Goal: Information Seeking & Learning: Learn about a topic

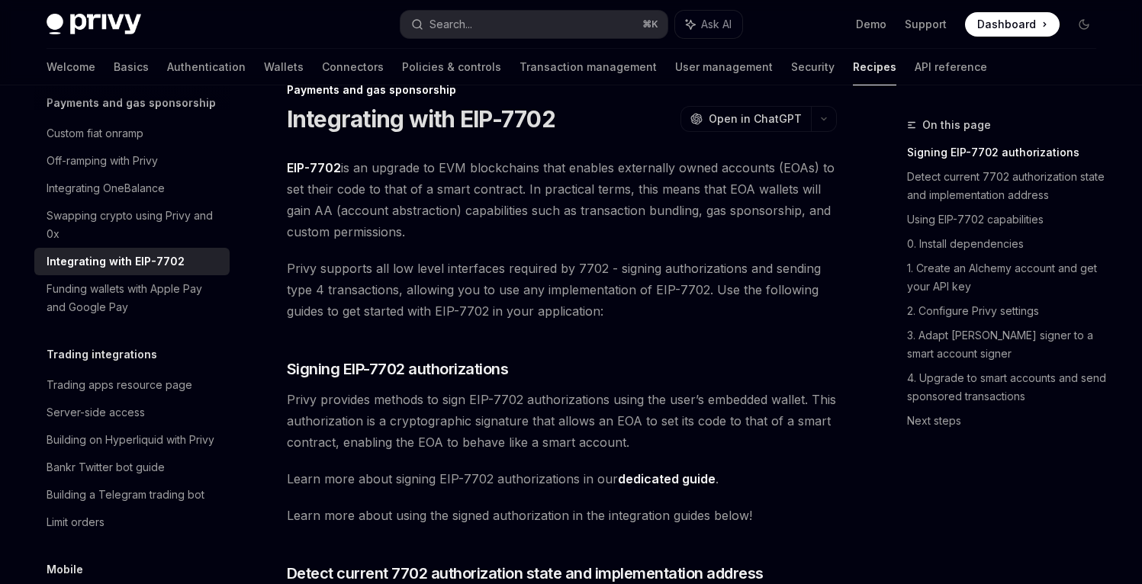
scroll to position [38, 0]
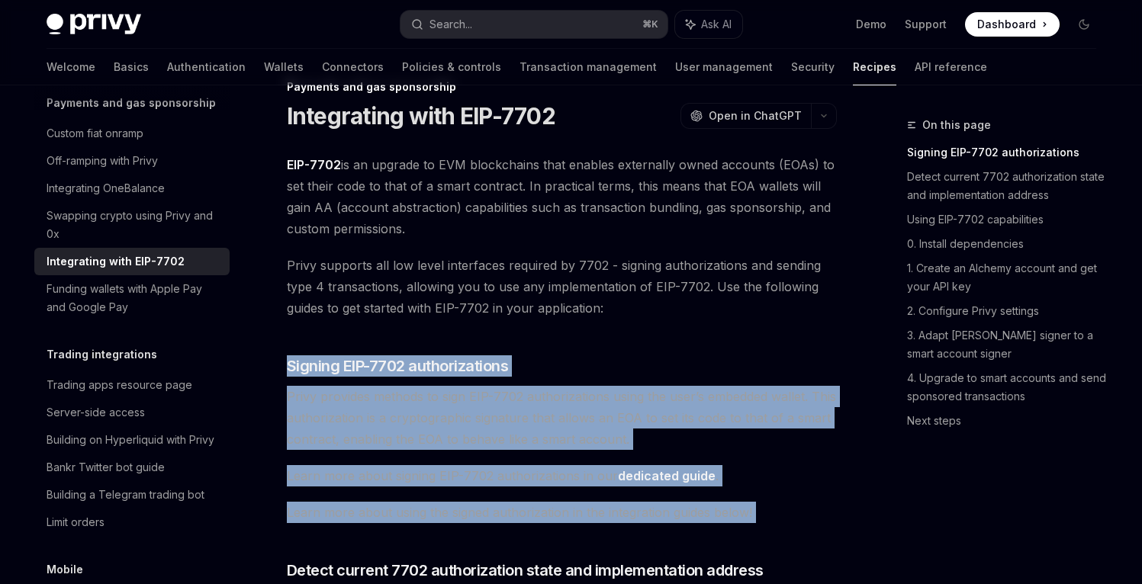
drag, startPoint x: 329, startPoint y: 335, endPoint x: 366, endPoint y: 526, distance: 195.1
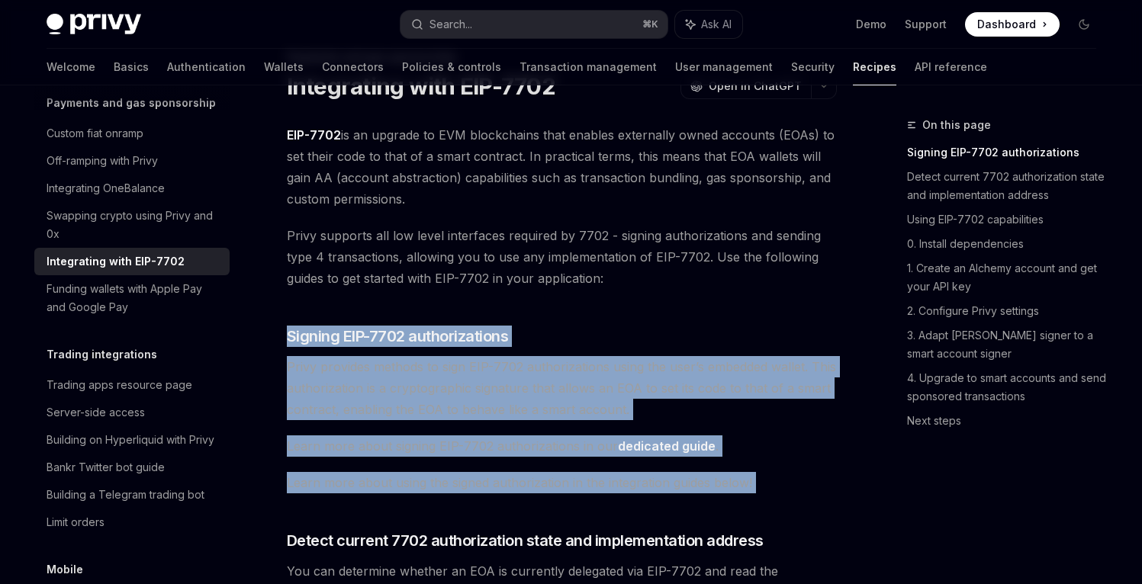
scroll to position [78, 0]
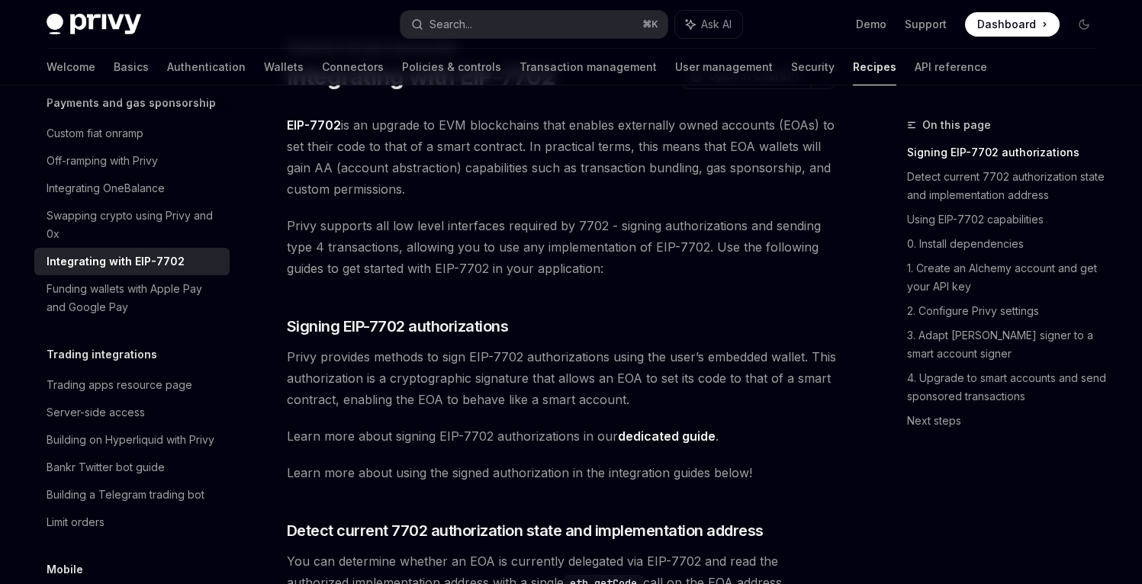
click at [652, 429] on link "dedicated guide" at bounding box center [667, 437] width 98 height 16
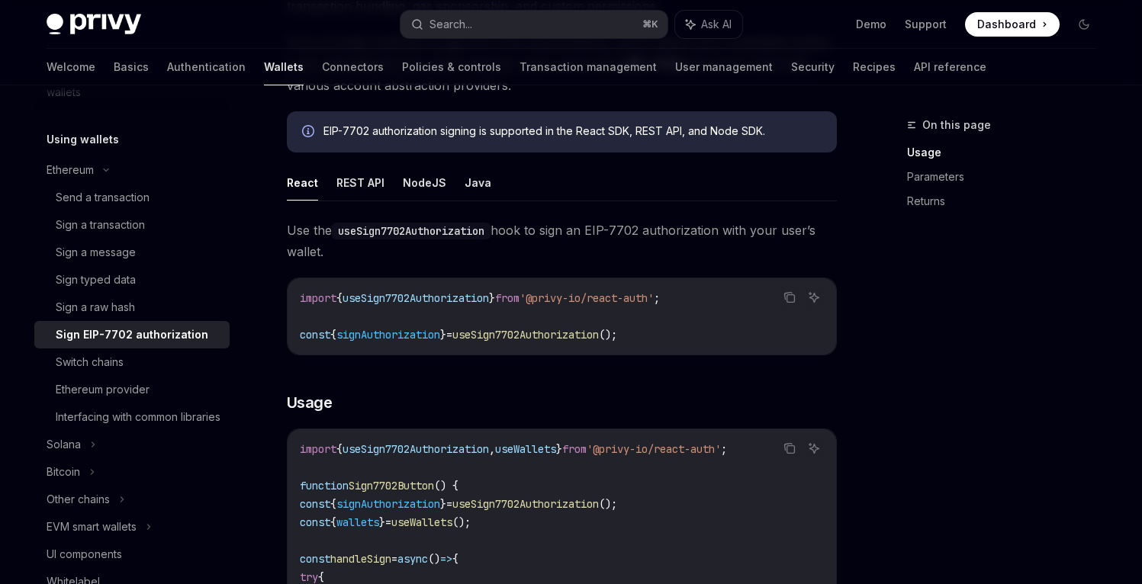
scroll to position [240, 0]
click at [365, 187] on button "REST API" at bounding box center [360, 182] width 48 height 36
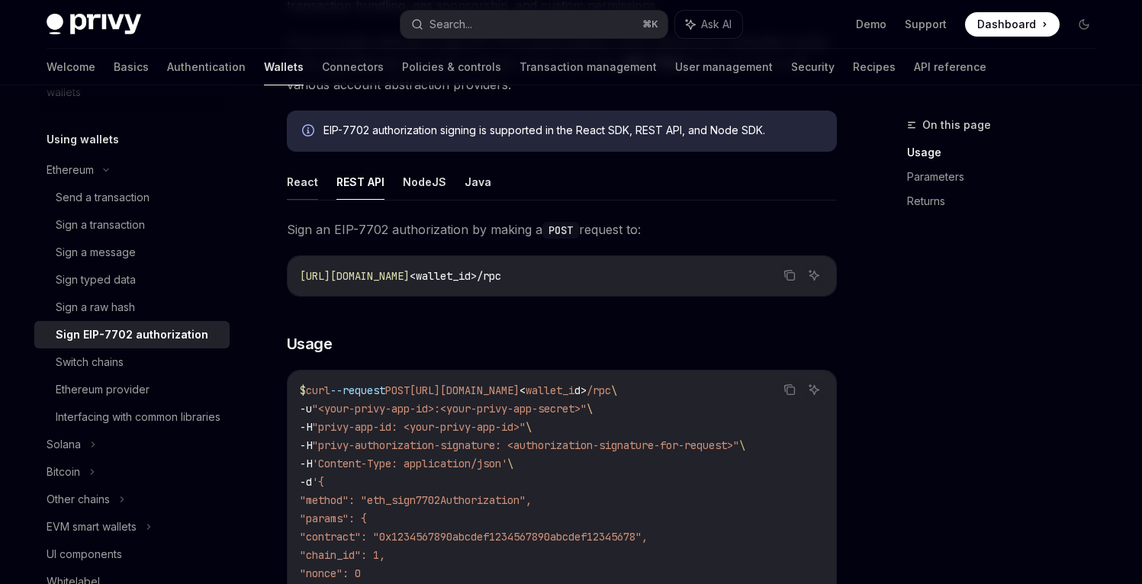
click at [310, 188] on button "React" at bounding box center [302, 182] width 31 height 36
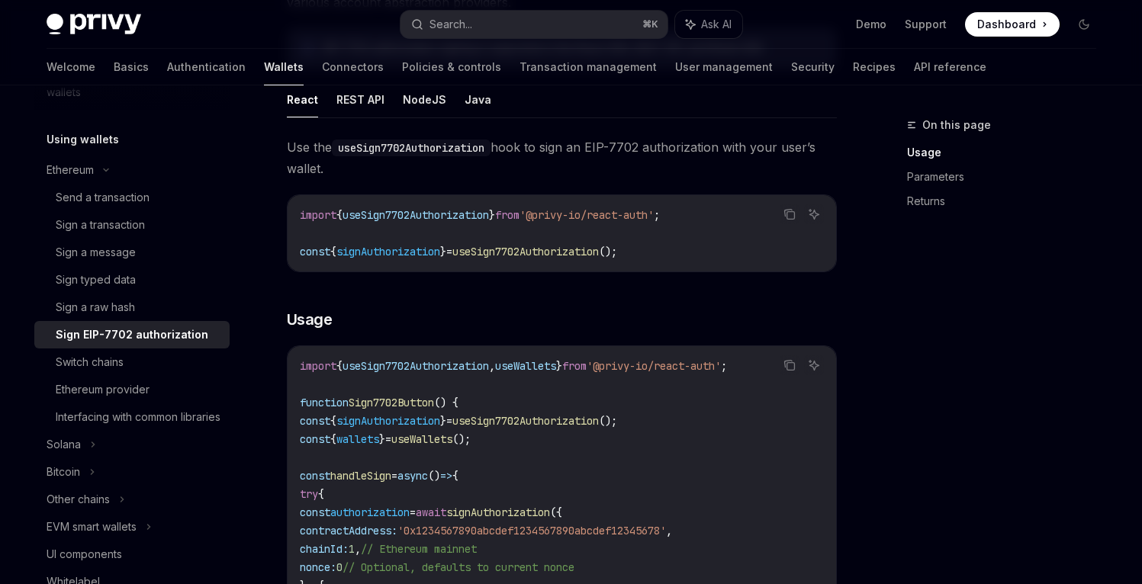
scroll to position [322, 0]
click at [374, 96] on button "REST API" at bounding box center [360, 100] width 48 height 36
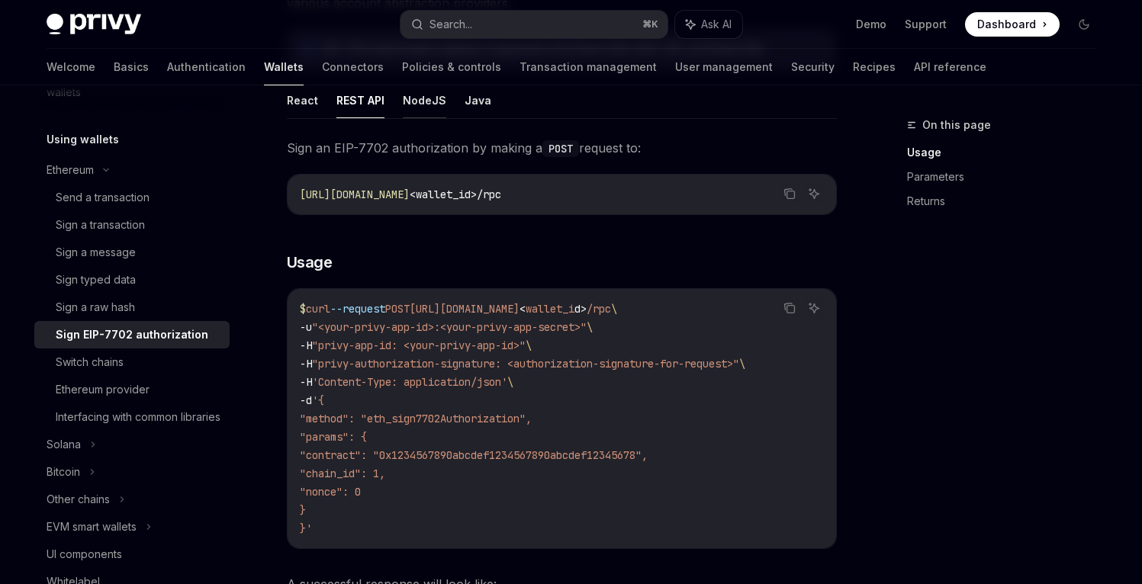
click at [422, 100] on button "NodeJS" at bounding box center [424, 100] width 43 height 36
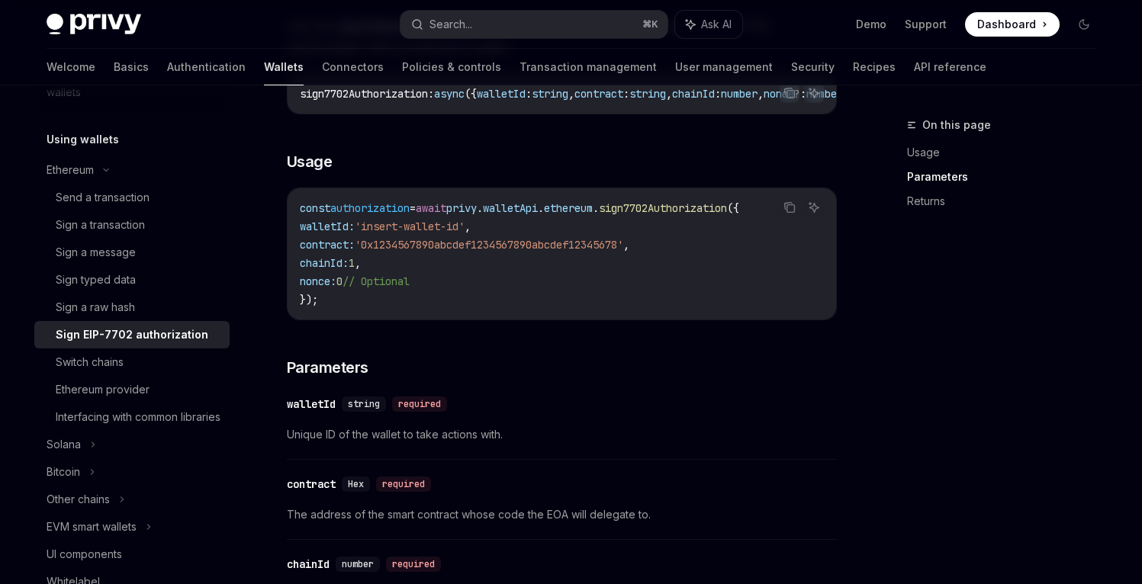
scroll to position [298, 0]
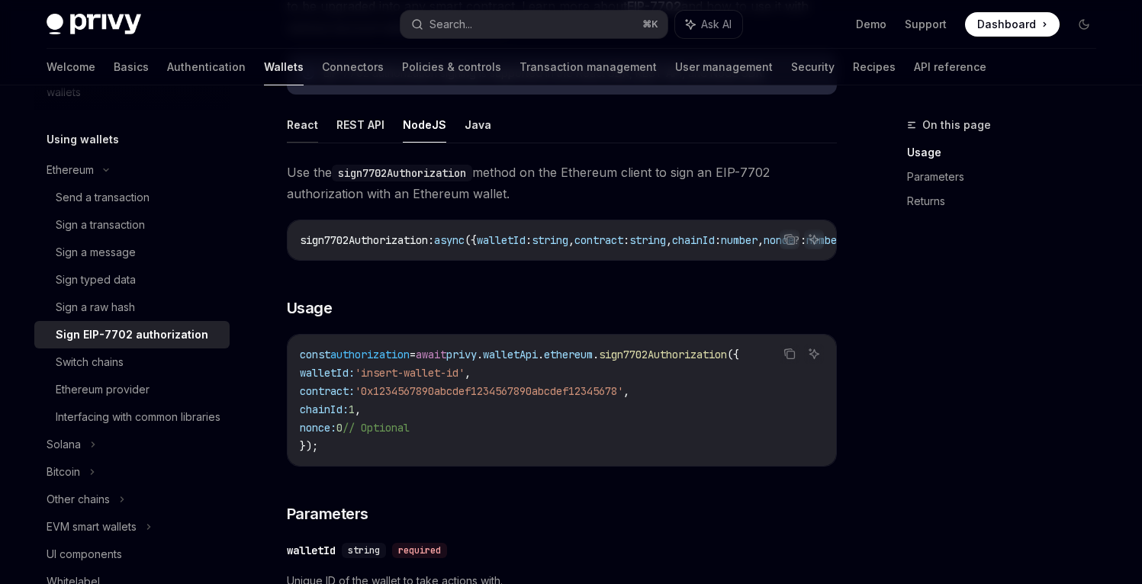
click at [303, 127] on button "React" at bounding box center [302, 125] width 31 height 36
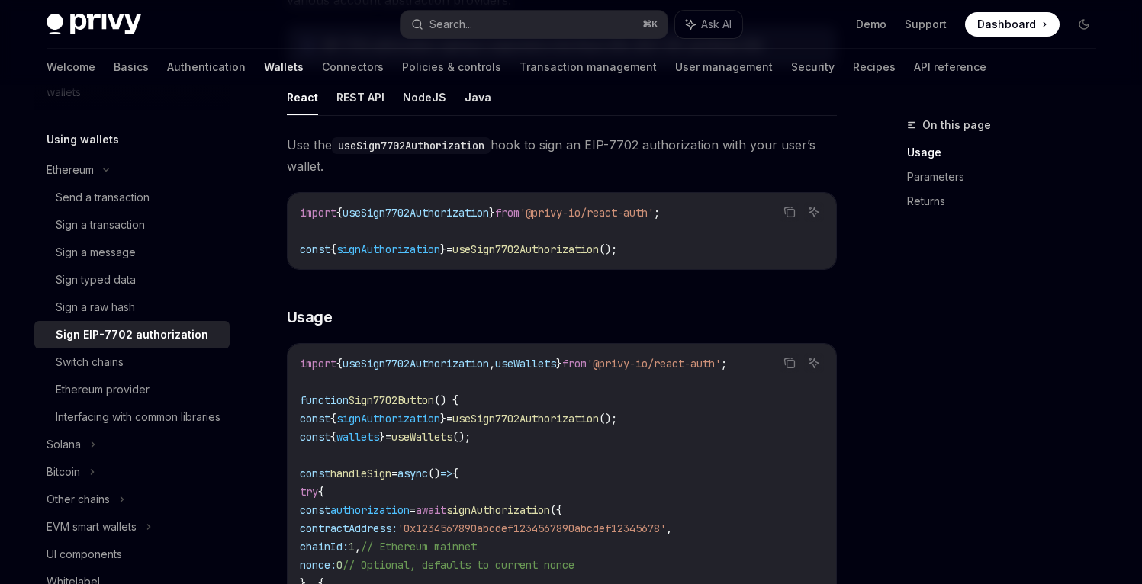
scroll to position [322, 0]
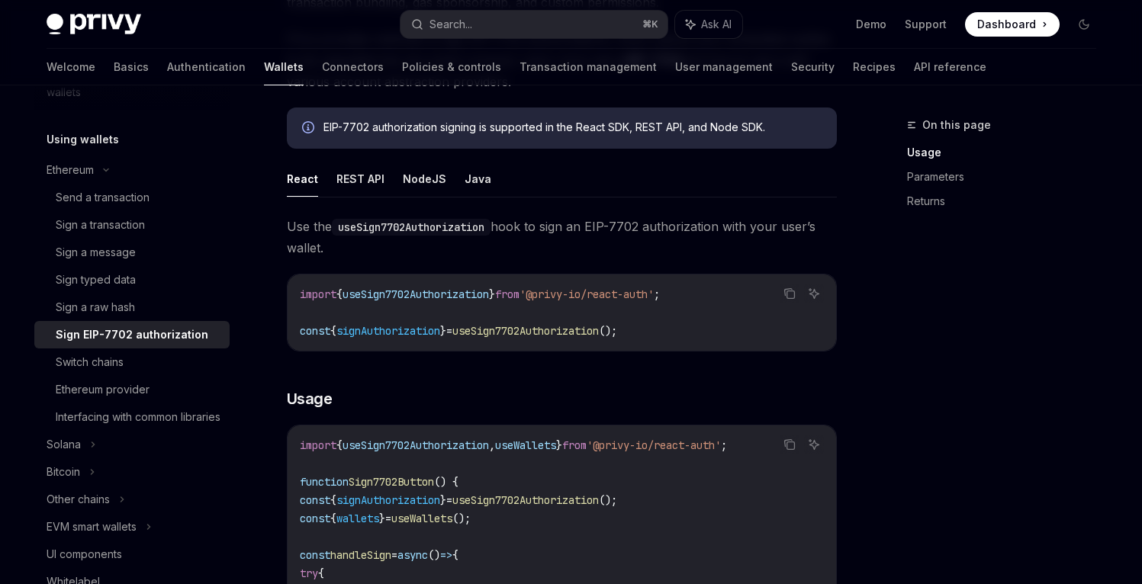
scroll to position [240, 0]
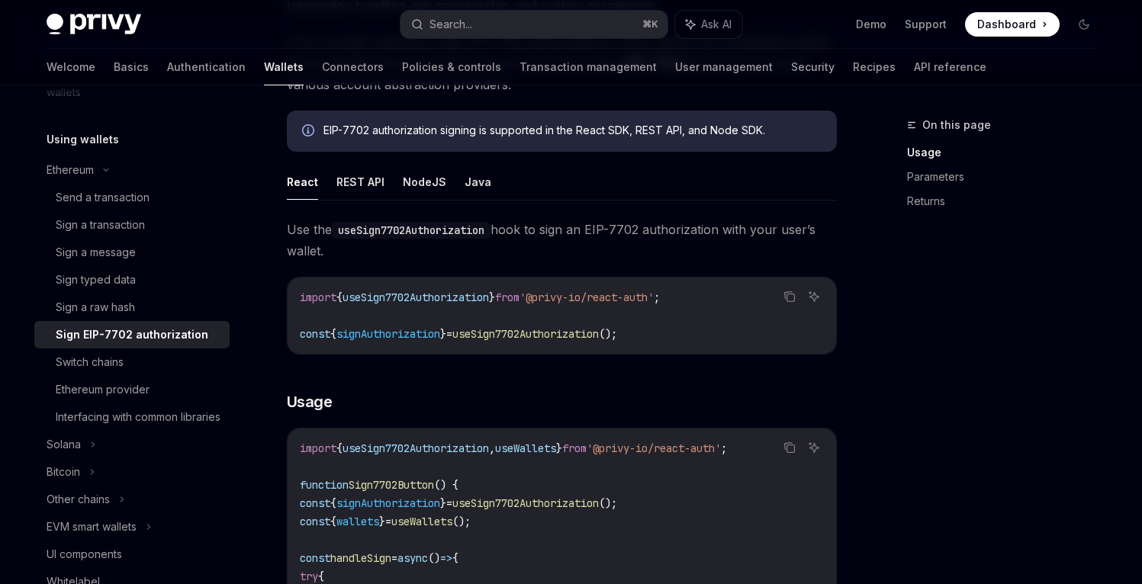
type textarea "*"
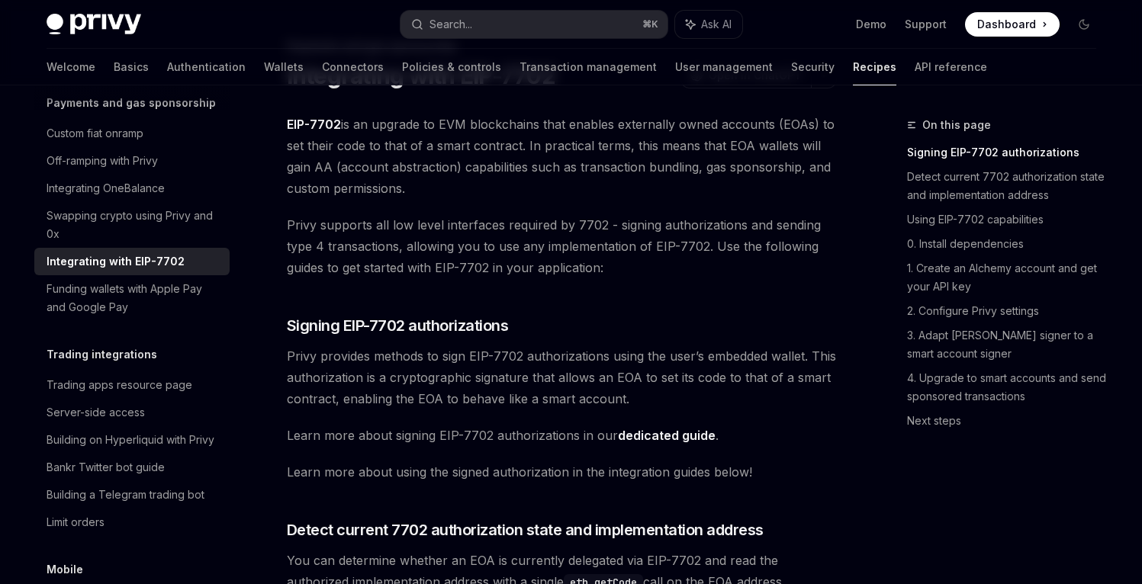
scroll to position [78, 0]
